Goal: Task Accomplishment & Management: Complete application form

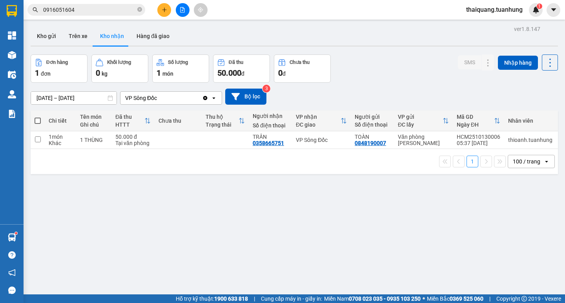
drag, startPoint x: 140, startPoint y: 8, endPoint x: 160, endPoint y: 11, distance: 19.8
click at [141, 8] on icon "close-circle" at bounding box center [139, 9] width 5 height 5
click at [166, 11] on icon "plus" at bounding box center [164, 9] width 5 height 5
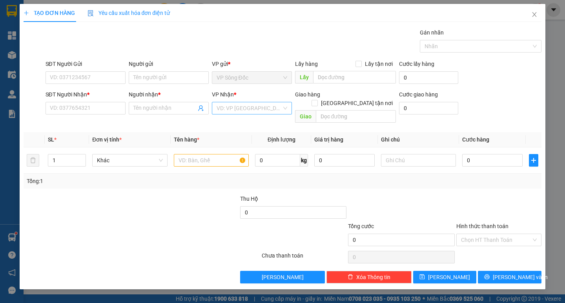
click at [262, 108] on input "search" at bounding box center [249, 108] width 65 height 12
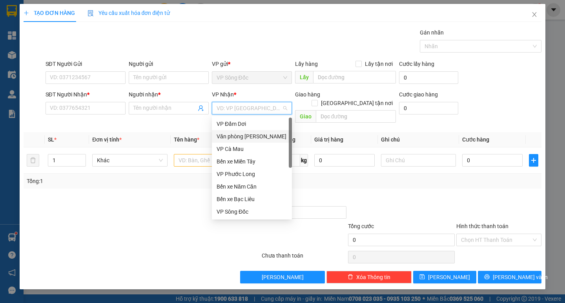
click at [264, 137] on div "Văn phòng [PERSON_NAME]" at bounding box center [252, 136] width 71 height 9
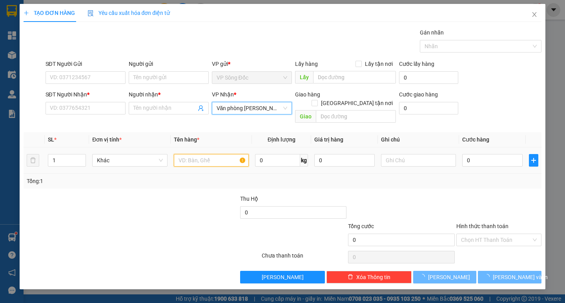
click at [217, 154] on input "text" at bounding box center [211, 160] width 75 height 13
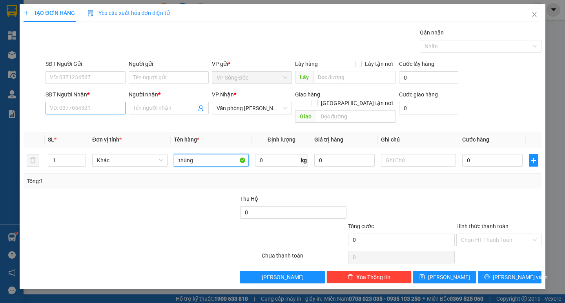
type input "thùng"
click at [104, 108] on input "SĐT Người Nhận *" at bounding box center [86, 108] width 80 height 13
type input "0967121122"
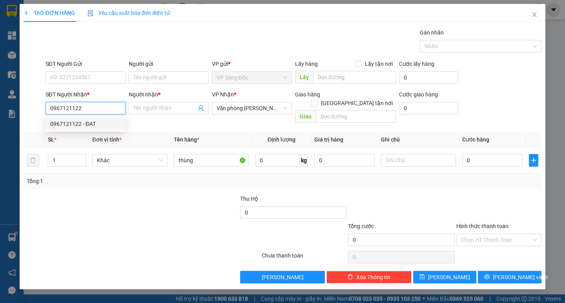
click at [97, 122] on div "0967121122 - ĐẠT" at bounding box center [85, 124] width 71 height 9
type input "ĐẠT"
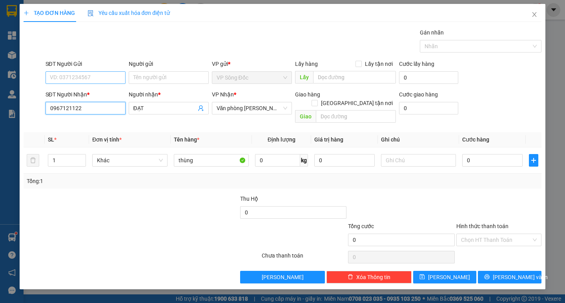
type input "0967121122"
click at [92, 76] on input "SĐT Người Gửi" at bounding box center [86, 77] width 80 height 13
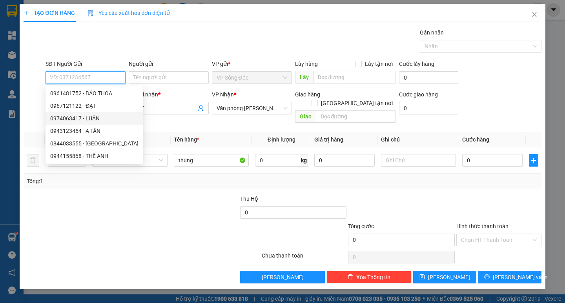
click at [94, 119] on div "0974063417 - LUÂN" at bounding box center [94, 118] width 88 height 9
type input "0974063417"
type input "LUÂN"
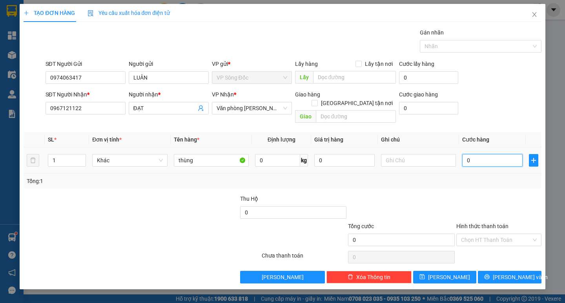
click at [476, 154] on input "0" at bounding box center [492, 160] width 60 height 13
type input "4"
type input "40"
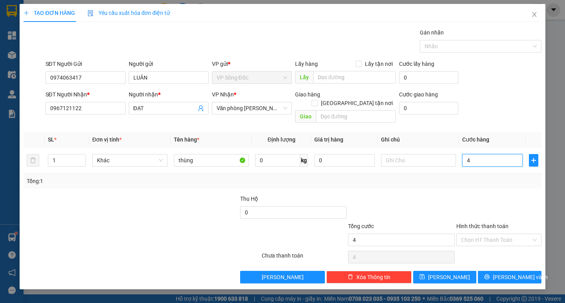
type input "40"
type input "40.000"
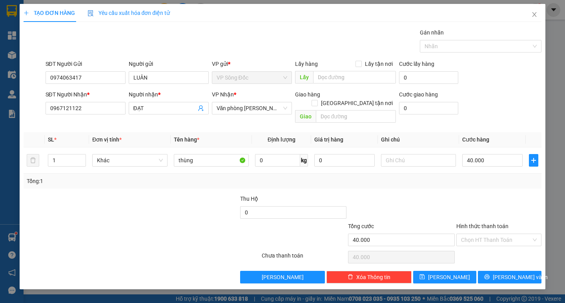
click at [485, 195] on div at bounding box center [499, 208] width 87 height 27
click at [490, 275] on icon "printer" at bounding box center [487, 277] width 5 height 5
